Goal: Find specific page/section: Find specific page/section

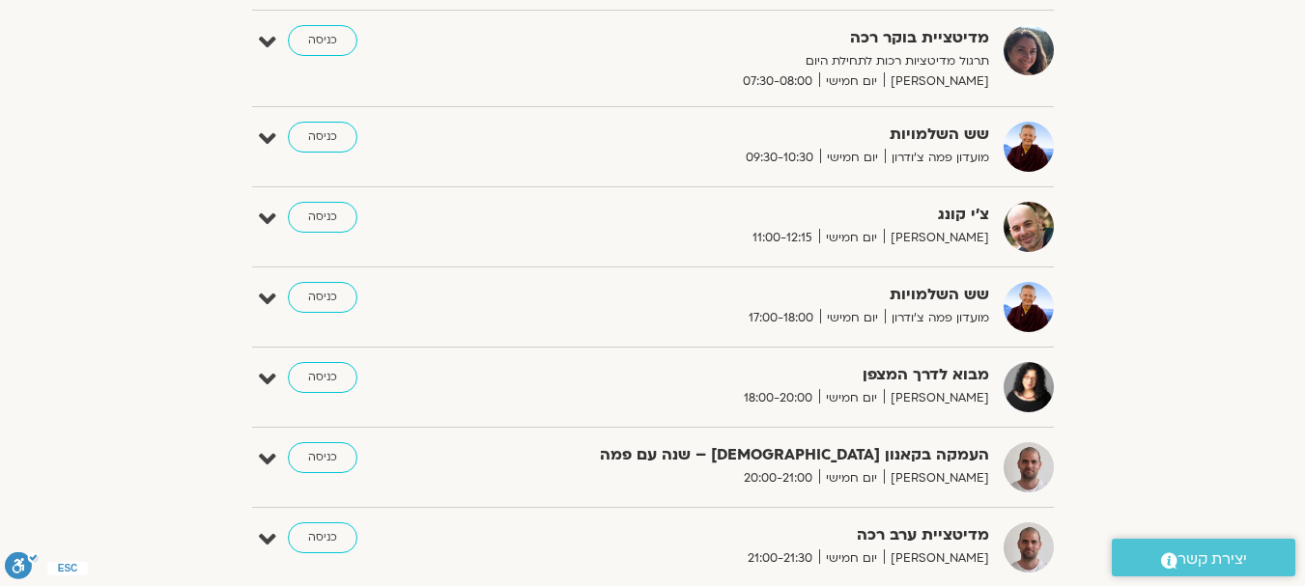
scroll to position [483, 0]
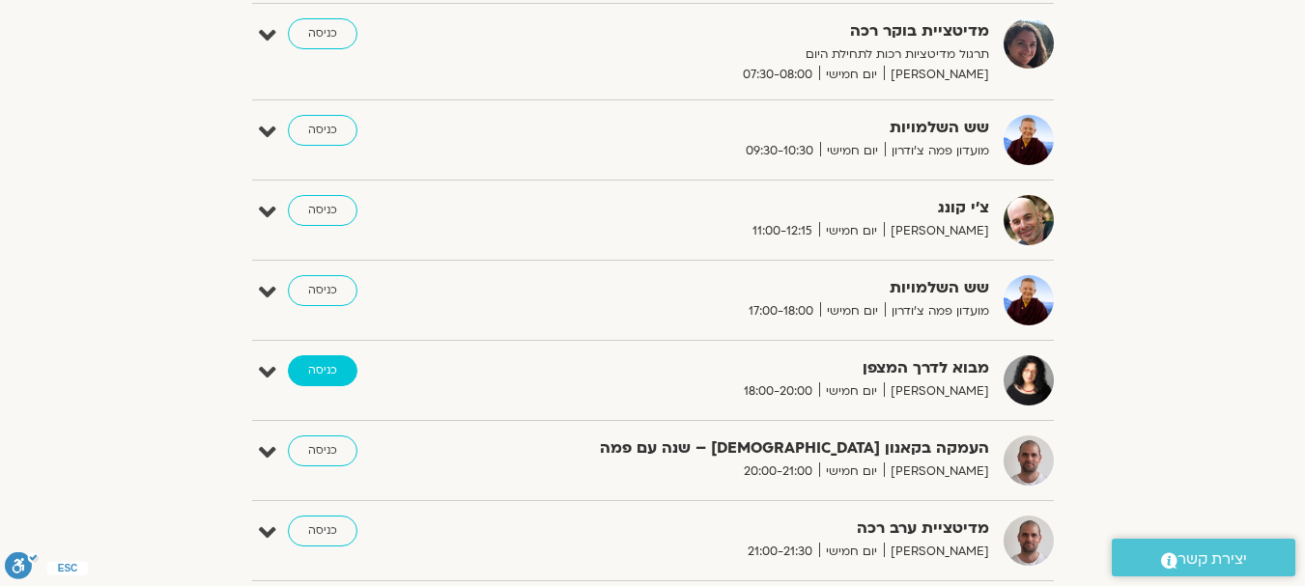
click at [319, 367] on link "כניסה" at bounding box center [323, 370] width 70 height 31
click at [325, 371] on link "כניסה" at bounding box center [323, 370] width 70 height 31
click at [322, 371] on link "כניסה" at bounding box center [323, 370] width 70 height 31
click at [322, 370] on link "כניסה" at bounding box center [323, 370] width 70 height 31
click at [927, 376] on strong "מבוא לדרך המצפן" at bounding box center [752, 368] width 473 height 26
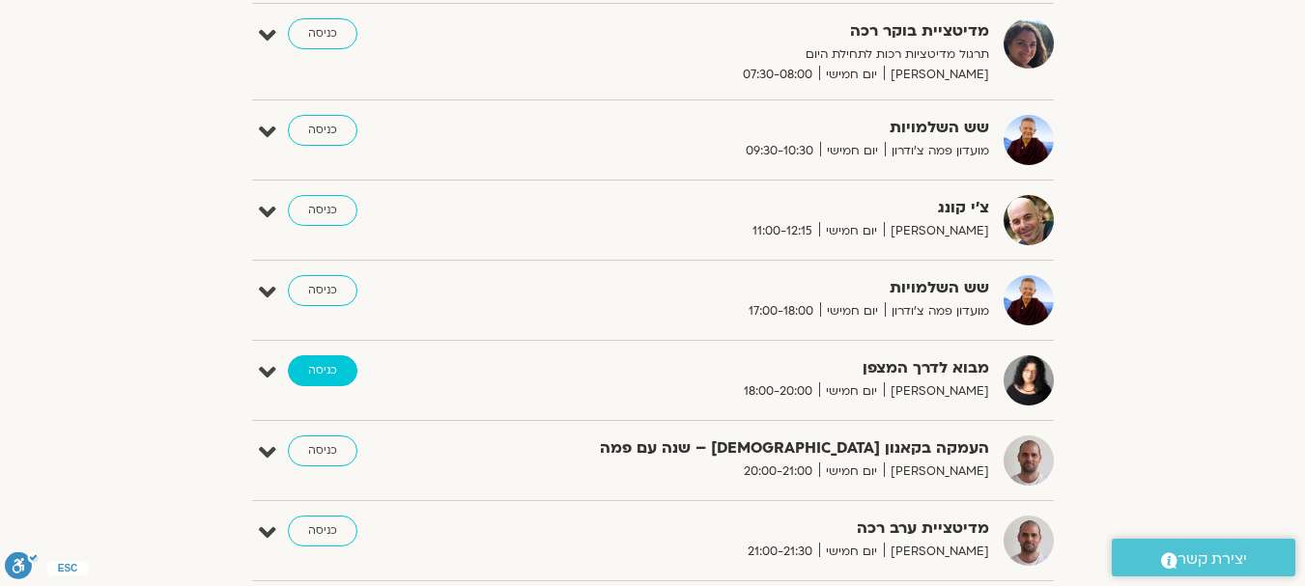
click at [327, 364] on link "כניסה" at bounding box center [323, 370] width 70 height 31
click at [322, 364] on link "כניסה" at bounding box center [323, 370] width 70 height 31
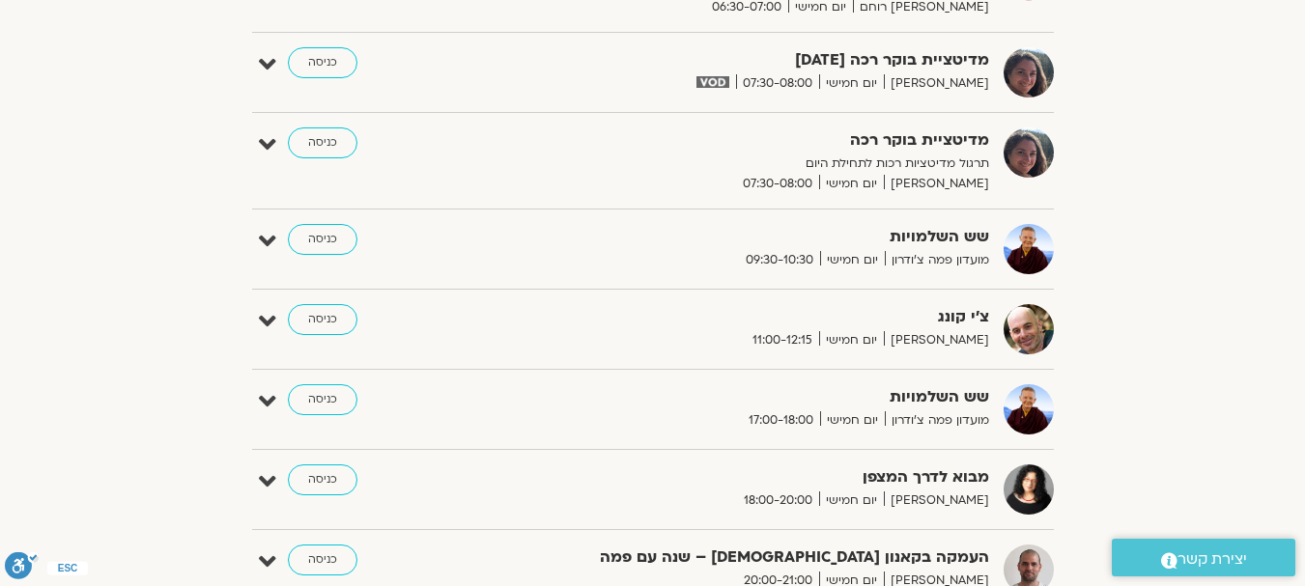
scroll to position [386, 0]
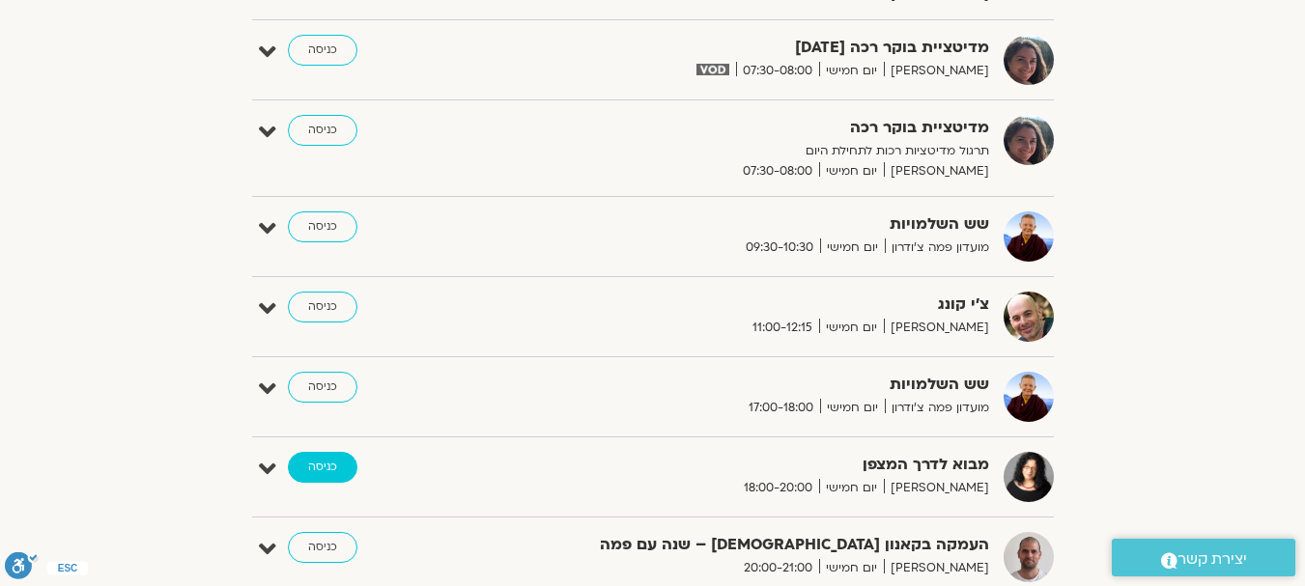
click at [323, 464] on link "כניסה" at bounding box center [323, 467] width 70 height 31
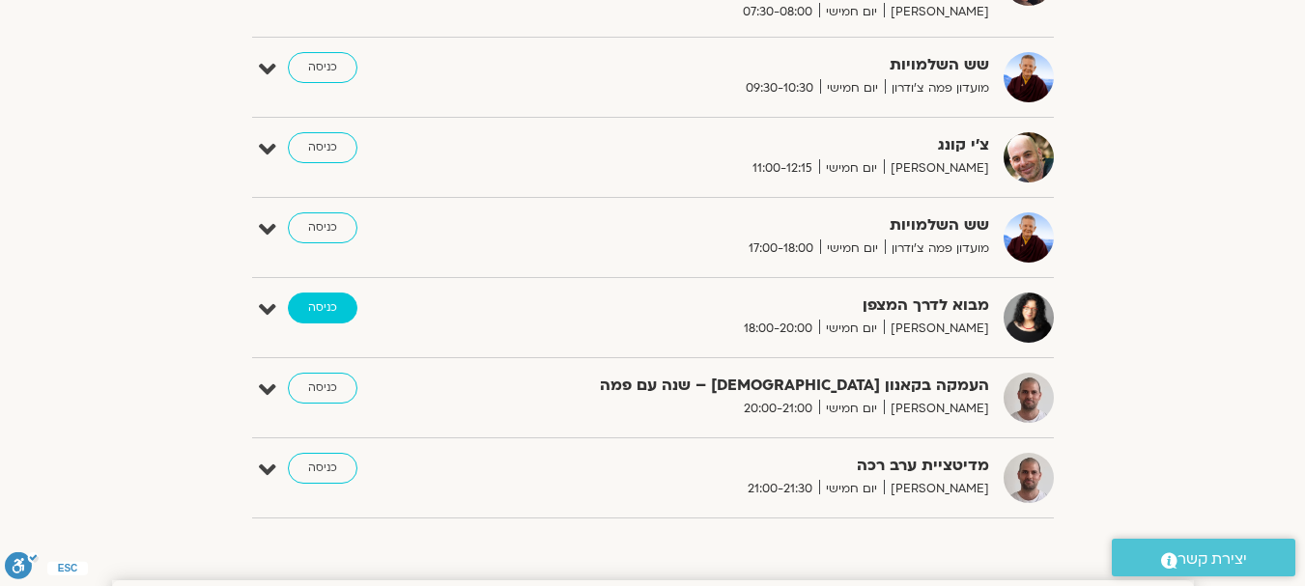
scroll to position [579, 0]
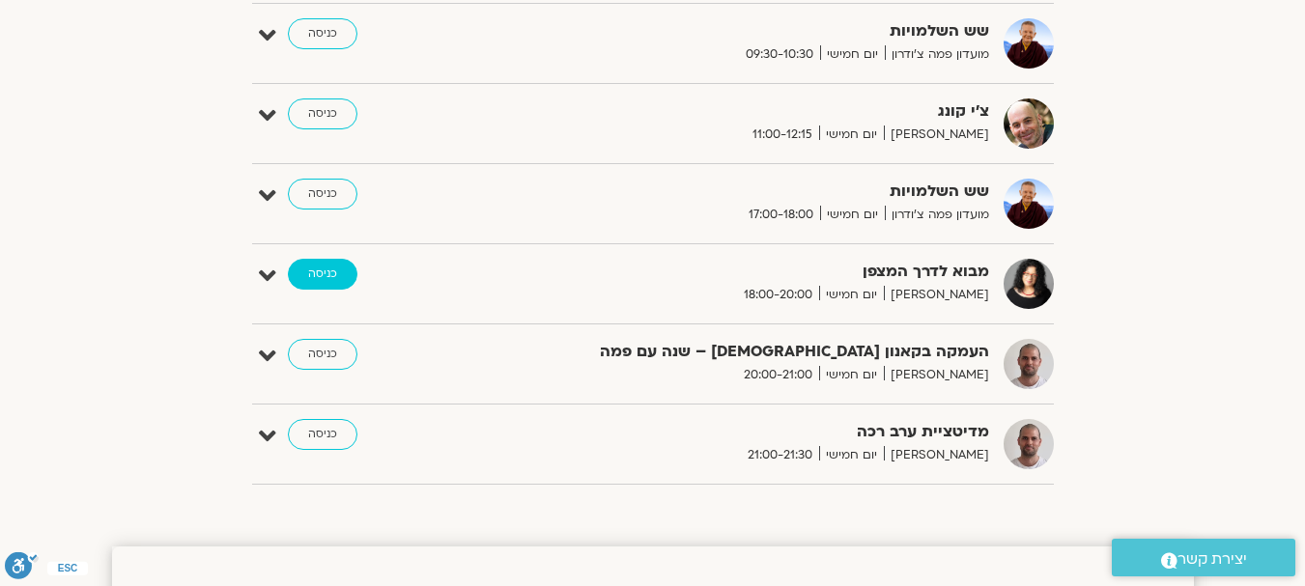
click at [327, 269] on link "כניסה" at bounding box center [323, 274] width 70 height 31
click at [328, 269] on link "כניסה" at bounding box center [323, 274] width 70 height 31
click at [325, 264] on link "כניסה" at bounding box center [323, 274] width 70 height 31
click at [325, 274] on link "כניסה" at bounding box center [323, 274] width 70 height 31
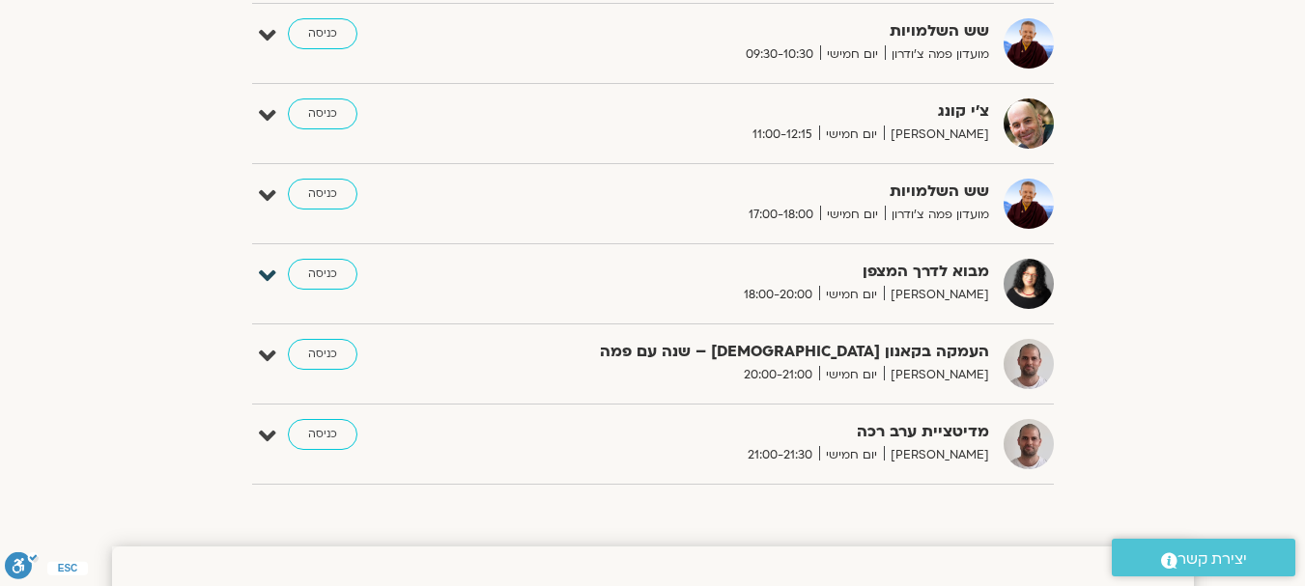
click at [272, 275] on icon at bounding box center [267, 276] width 17 height 27
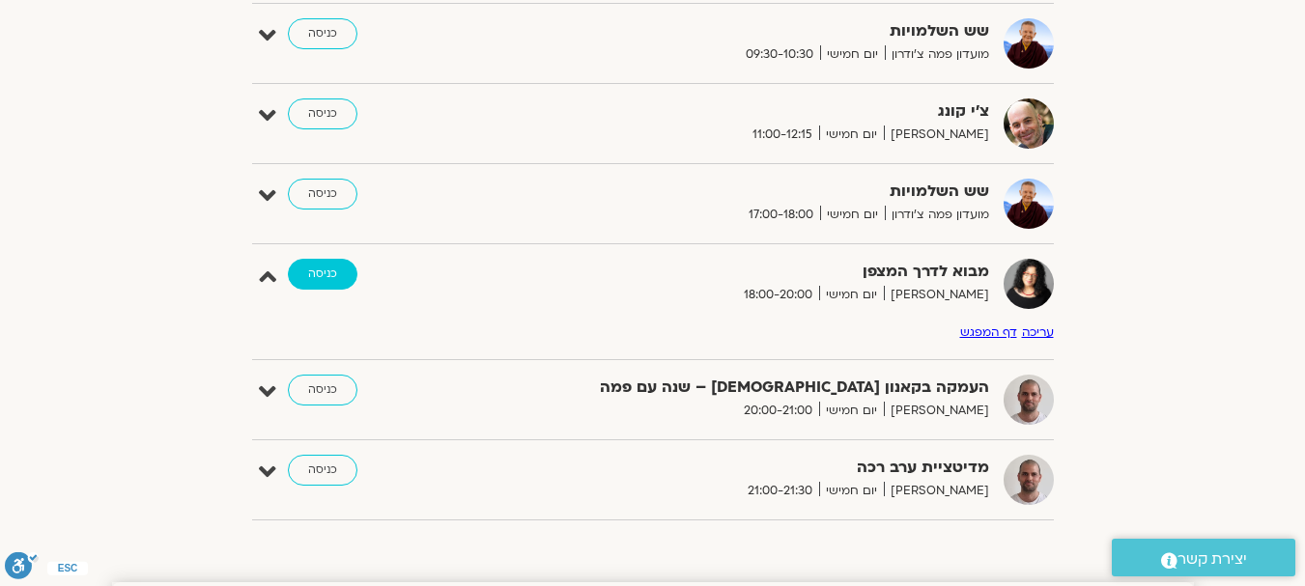
click at [324, 267] on link "כניסה" at bounding box center [323, 274] width 70 height 31
click at [326, 267] on link "כניסה" at bounding box center [323, 274] width 70 height 31
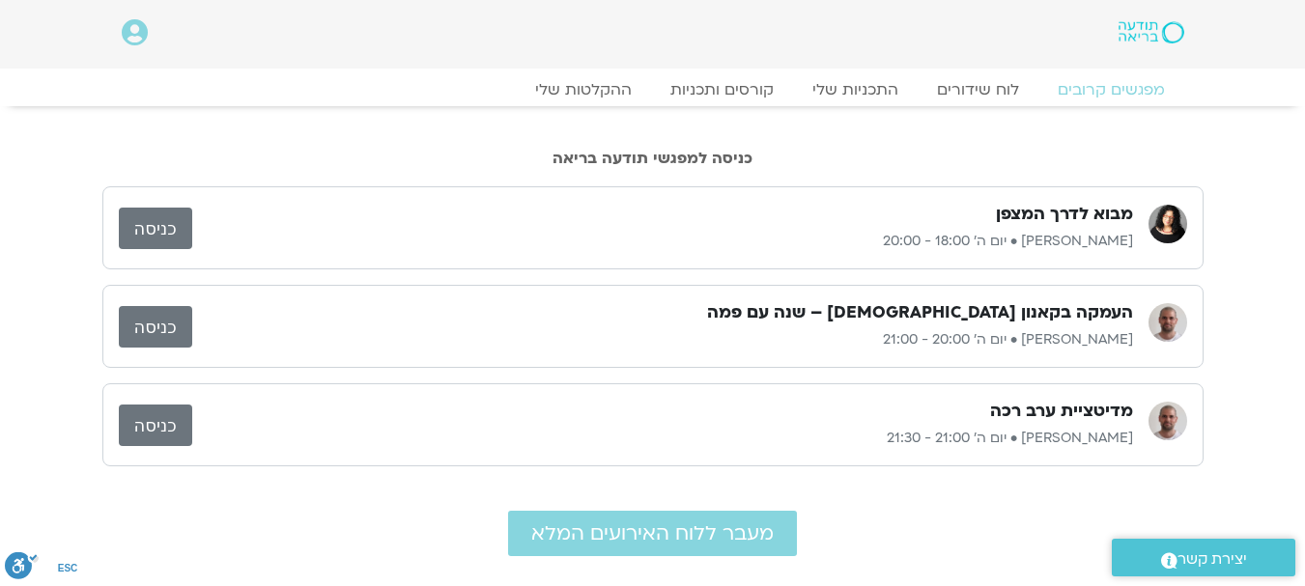
click at [146, 226] on link "כניסה" at bounding box center [155, 229] width 73 height 42
click at [161, 222] on link "כניסה" at bounding box center [155, 229] width 73 height 42
click at [178, 229] on link "כניסה" at bounding box center [155, 229] width 73 height 42
